Goal: Task Accomplishment & Management: Manage account settings

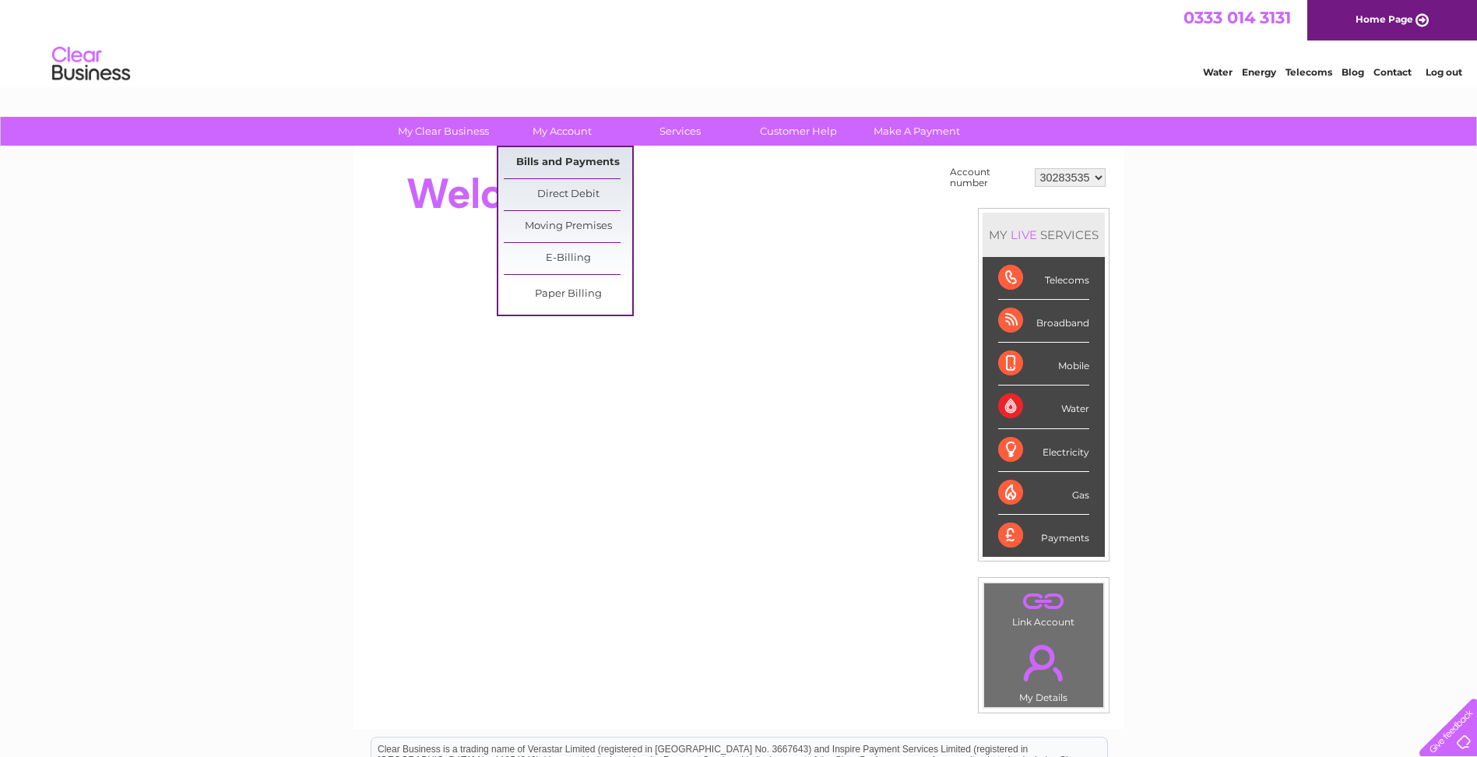
click at [572, 162] on link "Bills and Payments" at bounding box center [568, 162] width 128 height 31
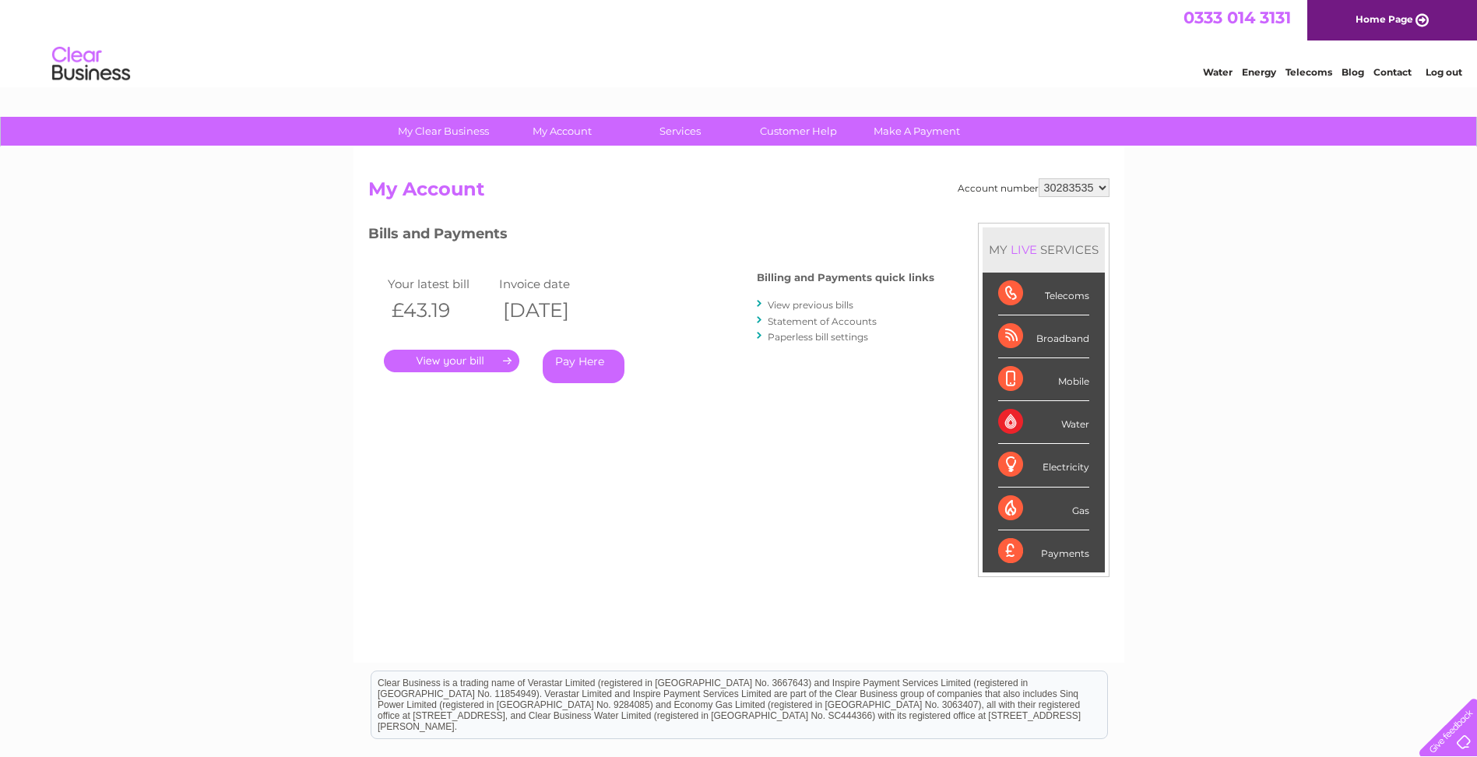
click at [484, 357] on link "." at bounding box center [451, 361] width 135 height 23
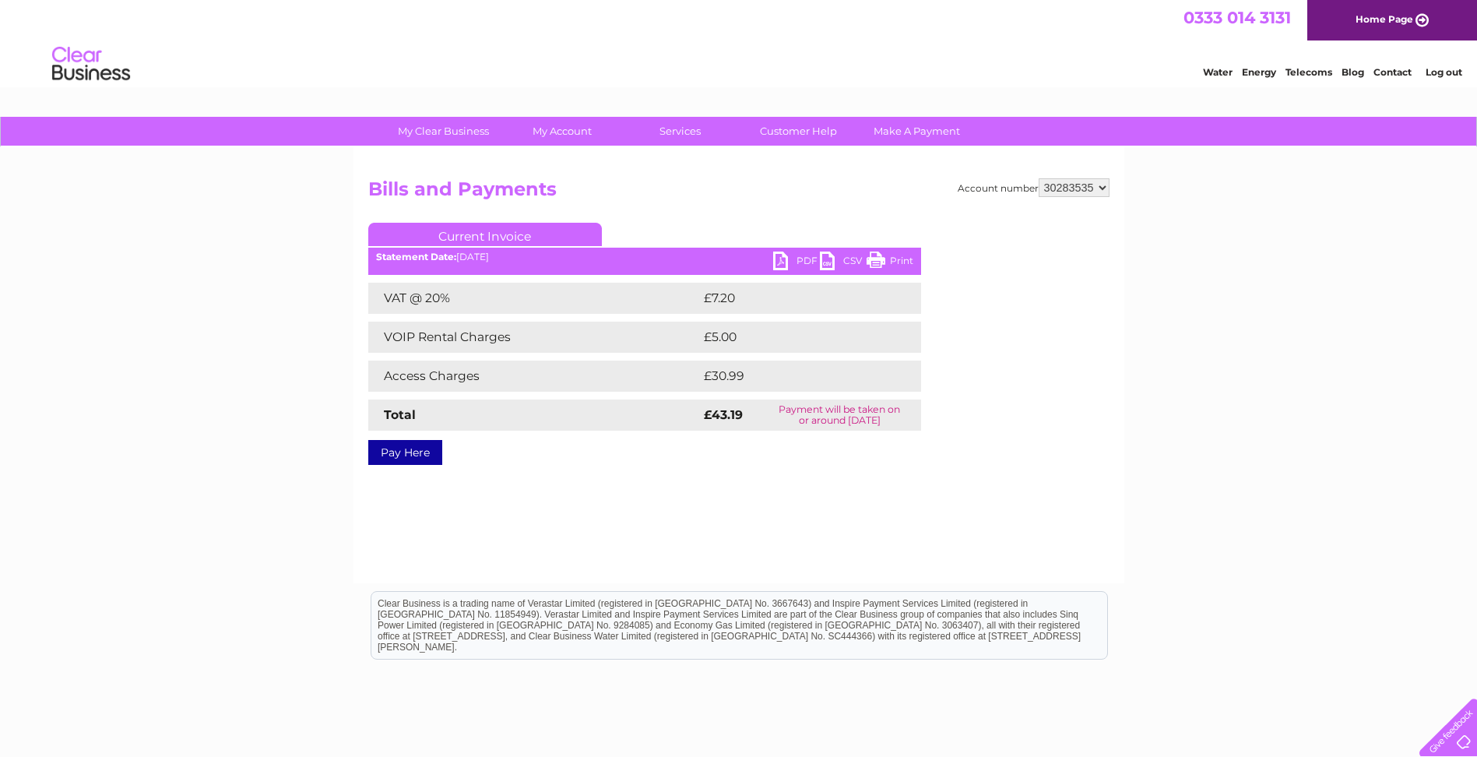
click at [789, 259] on link "PDF" at bounding box center [796, 262] width 47 height 23
